Goal: Task Accomplishment & Management: Complete application form

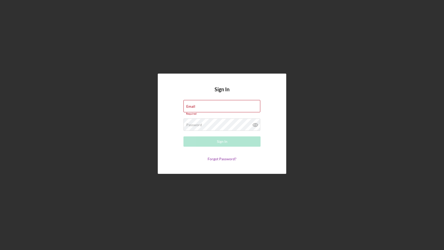
type input "[PERSON_NAME][EMAIL_ADDRESS][DOMAIN_NAME]"
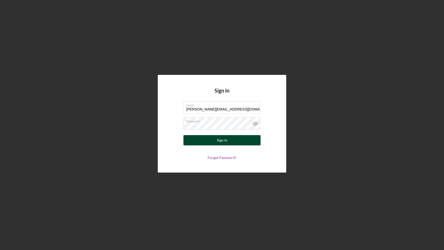
click at [231, 140] on button "Sign In" at bounding box center [221, 140] width 77 height 10
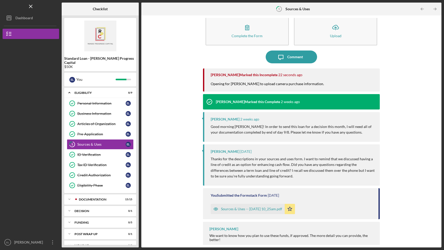
scroll to position [12, 0]
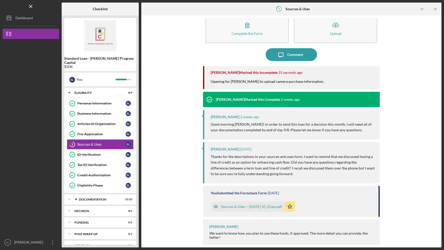
click at [255, 203] on div "Sources & Uses -- [DATE] 10_25am.pdf" at bounding box center [248, 207] width 74 height 10
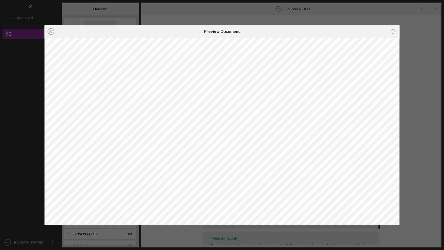
click at [379, 6] on div "Icon/Close Preview Document Icon/Download" at bounding box center [222, 125] width 444 height 250
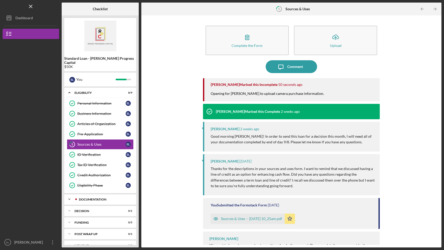
click at [114, 199] on div "Icon/Expander Documentation 15 / 15" at bounding box center [100, 199] width 72 height 10
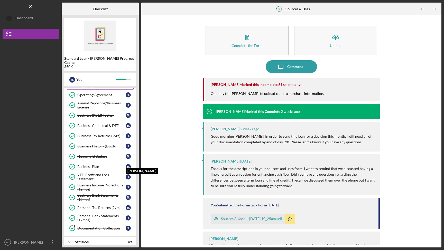
scroll to position [161, 0]
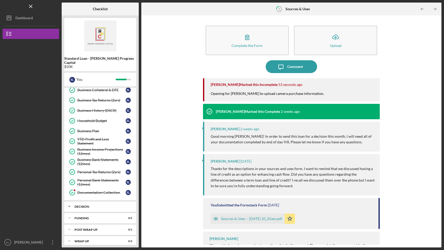
click at [94, 205] on div "Decision" at bounding box center [101, 206] width 55 height 3
click at [96, 216] on link "Decision Decision E L" at bounding box center [100, 217] width 67 height 10
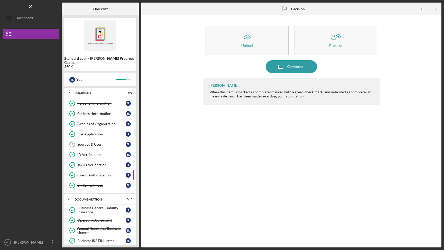
scroll to position [5, 0]
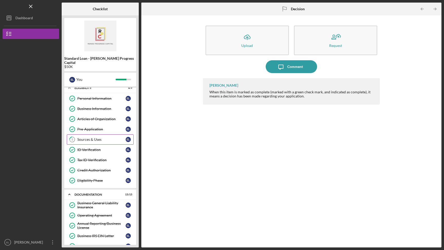
click at [108, 138] on div "Sources & Uses" at bounding box center [101, 140] width 48 height 4
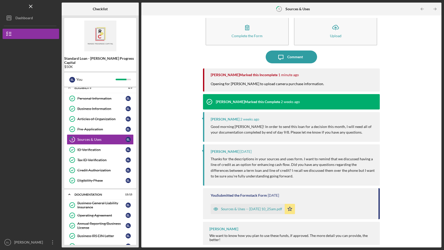
scroll to position [12, 0]
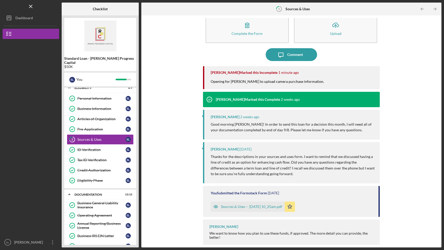
click at [275, 208] on div "Sources & Uses -- [DATE] 10_25am.pdf" at bounding box center [251, 207] width 61 height 4
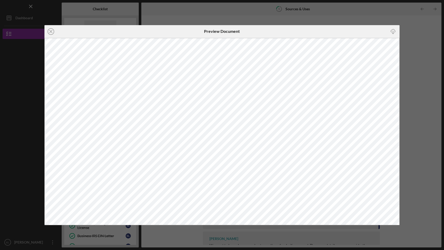
click at [416, 61] on div "Icon/Close Preview Document Icon/Download" at bounding box center [222, 125] width 444 height 250
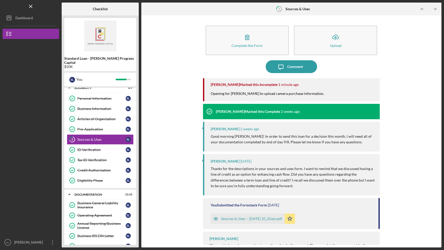
click at [393, 154] on div "Complete the Form Form Icon/Upload Upload Icon/Message Comment [PERSON_NAME] Ma…" at bounding box center [291, 131] width 295 height 227
